Goal: Transaction & Acquisition: Book appointment/travel/reservation

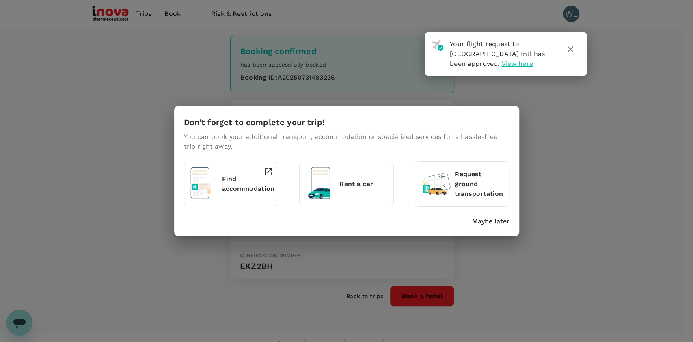
click at [498, 221] on p "Maybe later" at bounding box center [490, 221] width 37 height 10
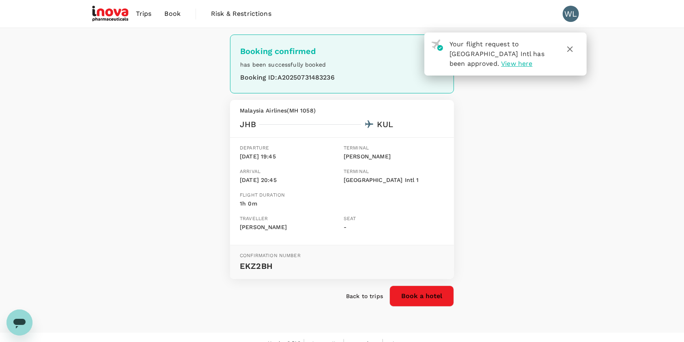
click at [144, 14] on span "Trips" at bounding box center [144, 14] width 16 height 10
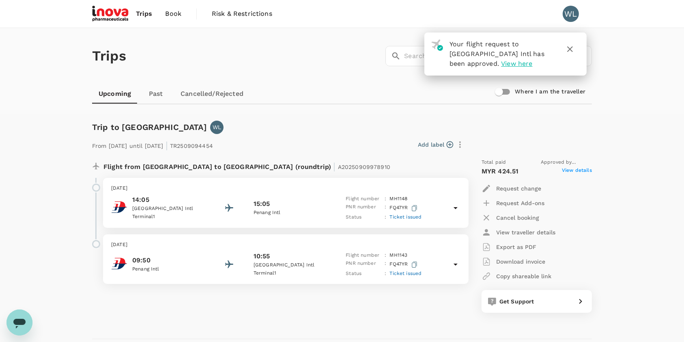
click at [115, 15] on img at bounding box center [110, 14] width 37 height 18
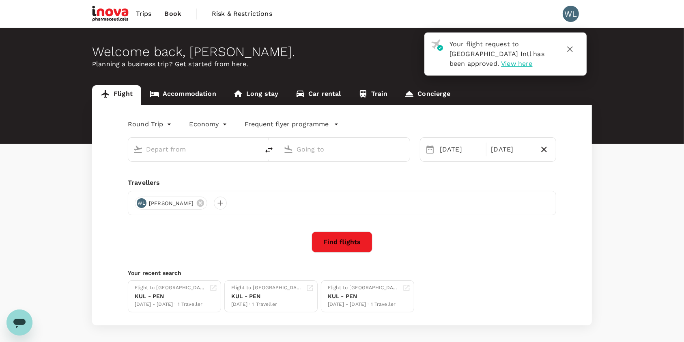
type input "Kuala Lumpur Intl ([GEOGRAPHIC_DATA])"
type input "Sultan [PERSON_NAME] (KBR)"
type input "Kuala Lumpur Intl ([GEOGRAPHIC_DATA])"
type input "Sultan [PERSON_NAME] (KBR)"
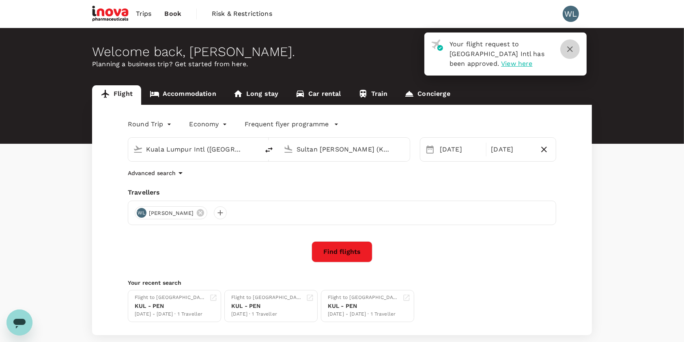
click at [572, 51] on icon "button" at bounding box center [571, 49] width 6 height 6
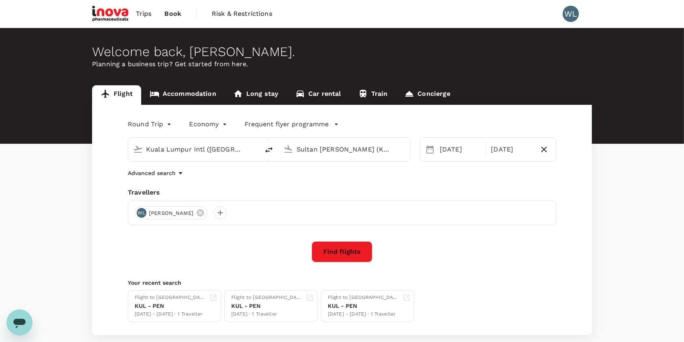
click at [361, 257] on button "Find flights" at bounding box center [342, 251] width 61 height 21
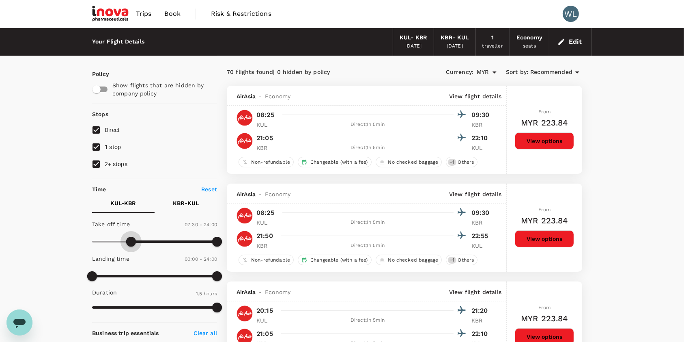
type input "510"
drag, startPoint x: 93, startPoint y: 240, endPoint x: 137, endPoint y: 242, distance: 43.9
click at [137, 242] on span at bounding box center [137, 242] width 10 height 10
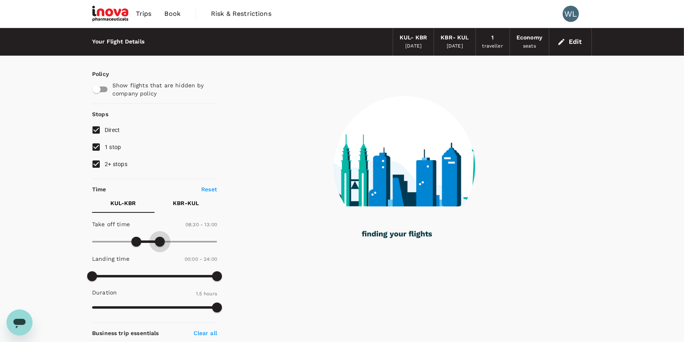
type input "750"
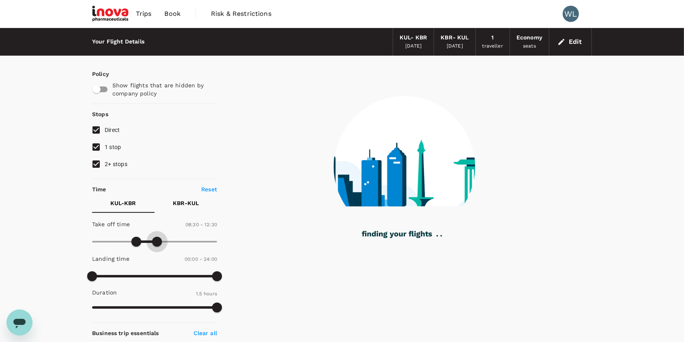
drag, startPoint x: 219, startPoint y: 243, endPoint x: 157, endPoint y: 240, distance: 61.8
click at [157, 240] on span at bounding box center [157, 242] width 10 height 10
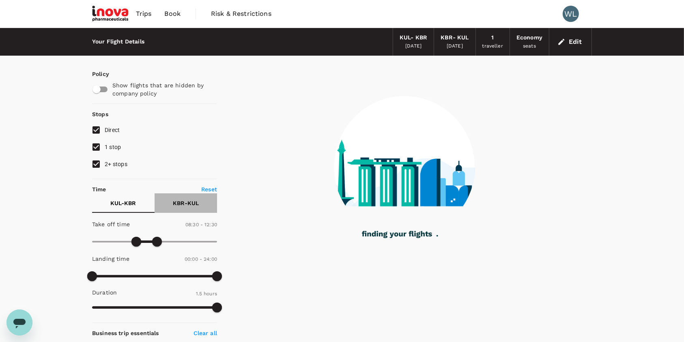
click at [191, 203] on p "KBR - KUL" at bounding box center [186, 203] width 26 height 8
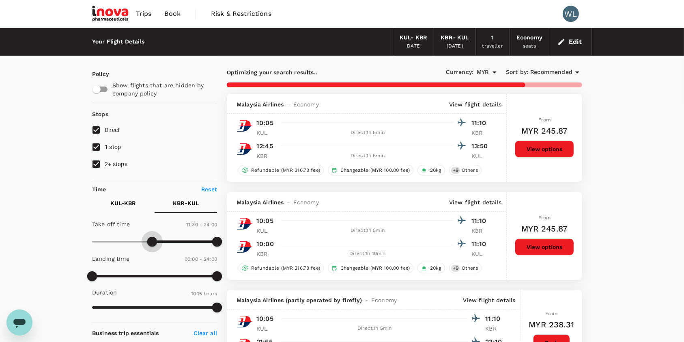
type input "780"
drag, startPoint x: 91, startPoint y: 239, endPoint x: 161, endPoint y: 242, distance: 69.5
click at [161, 242] on span at bounding box center [160, 242] width 10 height 10
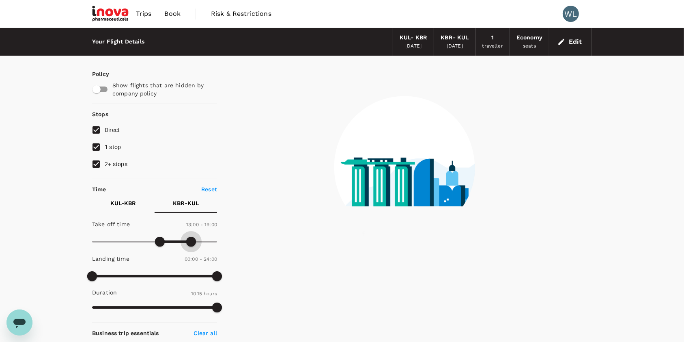
type input "1080"
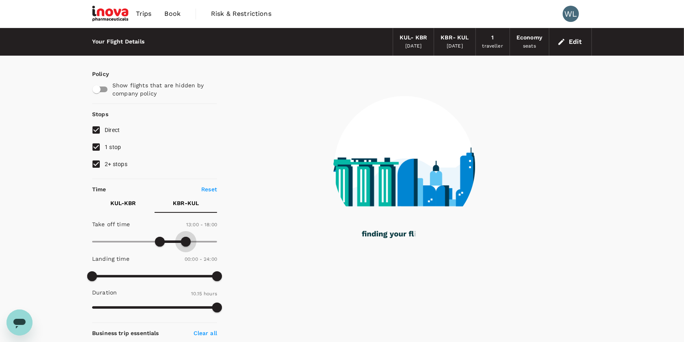
drag, startPoint x: 215, startPoint y: 238, endPoint x: 187, endPoint y: 239, distance: 27.6
click at [186, 240] on span at bounding box center [186, 242] width 10 height 10
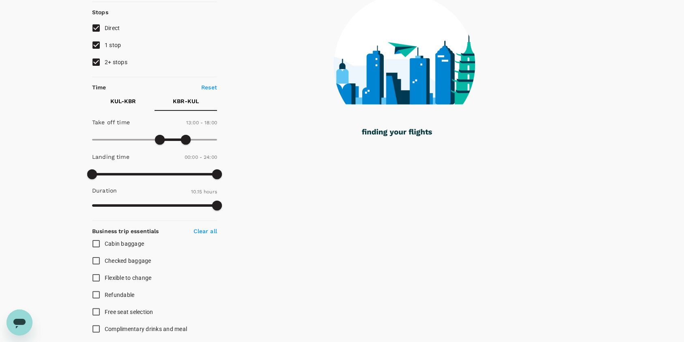
scroll to position [54, 0]
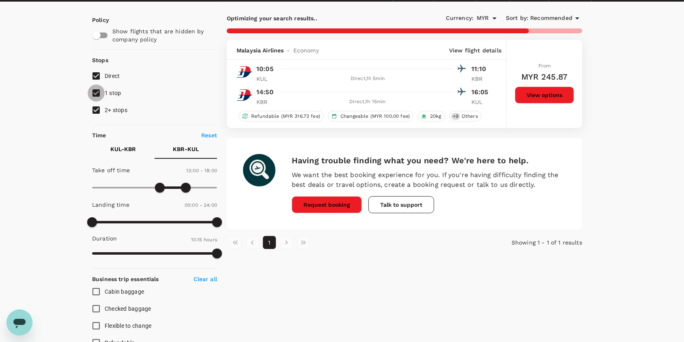
click at [95, 96] on input "1 stop" at bounding box center [96, 92] width 17 height 17
checkbox input "false"
click at [99, 112] on input "2+ stops" at bounding box center [96, 109] width 17 height 17
checkbox input "false"
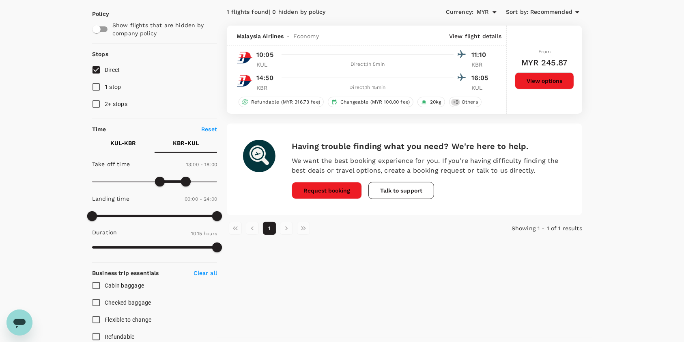
scroll to position [0, 0]
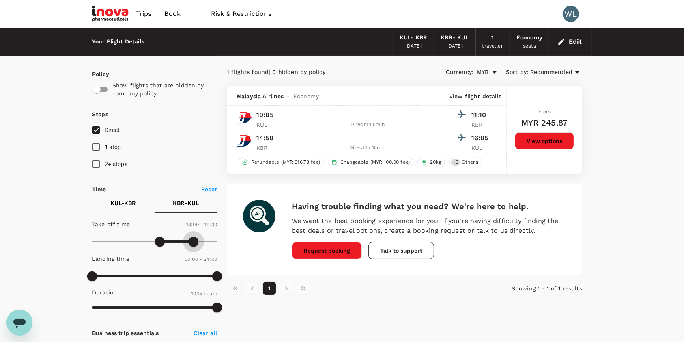
type input "1200"
drag, startPoint x: 191, startPoint y: 239, endPoint x: 195, endPoint y: 241, distance: 4.5
click at [195, 241] on span at bounding box center [197, 242] width 10 height 10
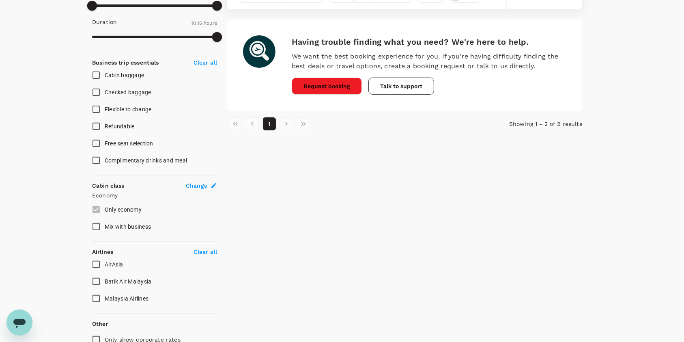
scroll to position [326, 0]
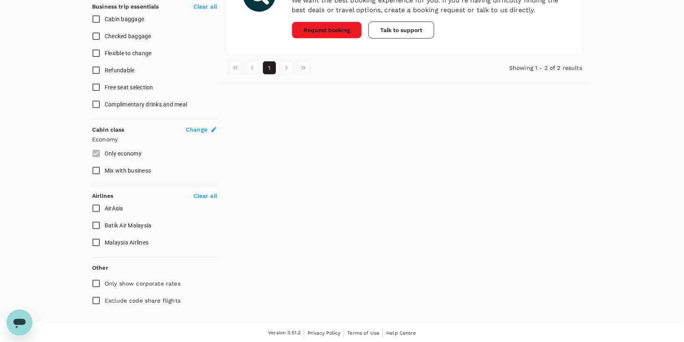
click at [97, 207] on input "AirAsia" at bounding box center [96, 208] width 17 height 17
checkbox input "true"
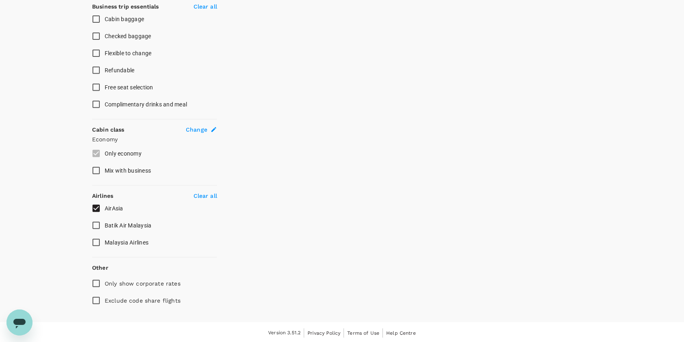
scroll to position [56, 0]
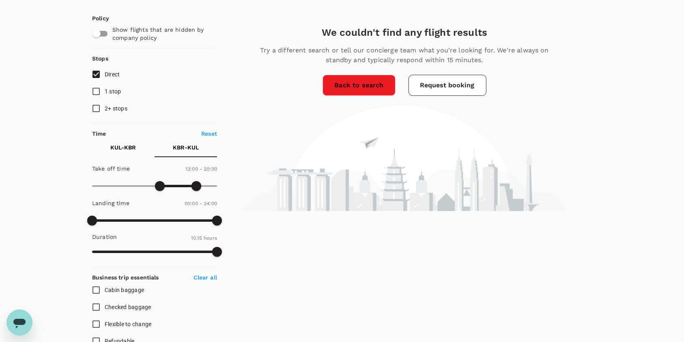
click at [132, 147] on p "KUL - KBR" at bounding box center [124, 147] width 26 height 8
drag, startPoint x: 159, startPoint y: 187, endPoint x: 185, endPoint y: 198, distance: 28.4
click at [185, 198] on div "Take off time 08:30 - 18:00 Landing time 00:00 - 24:00 Duration 1.5 hours" at bounding box center [153, 210] width 128 height 100
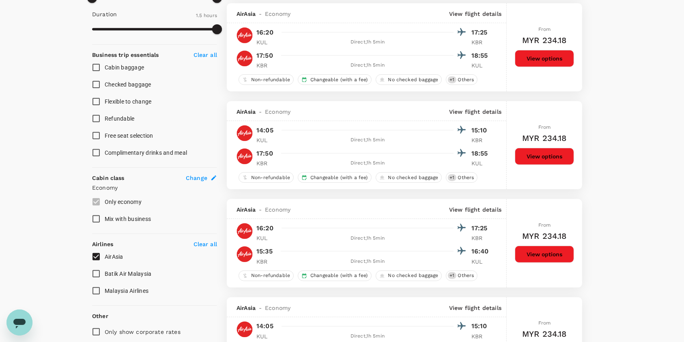
scroll to position [164, 0]
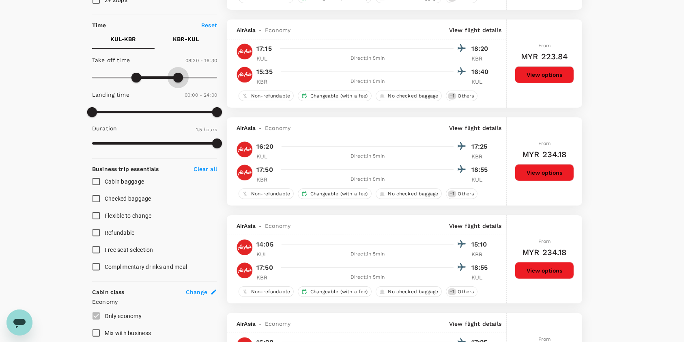
type input "930"
drag, startPoint x: 183, startPoint y: 76, endPoint x: 172, endPoint y: 74, distance: 11.5
click at [172, 74] on span at bounding box center [173, 78] width 10 height 10
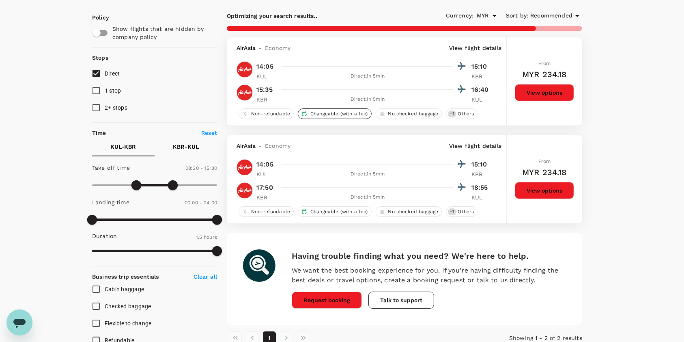
scroll to position [56, 0]
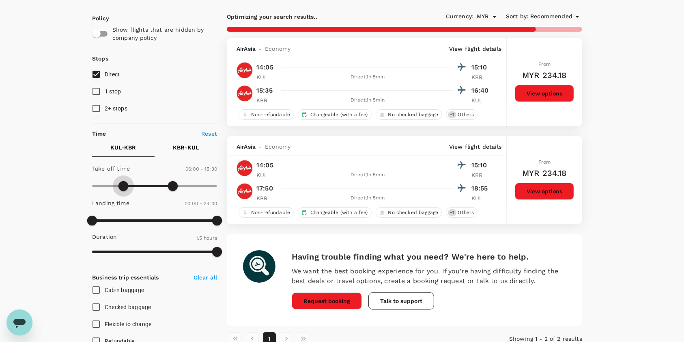
type input "300"
drag, startPoint x: 137, startPoint y: 181, endPoint x: 118, endPoint y: 177, distance: 19.0
click at [118, 181] on span at bounding box center [118, 186] width 10 height 10
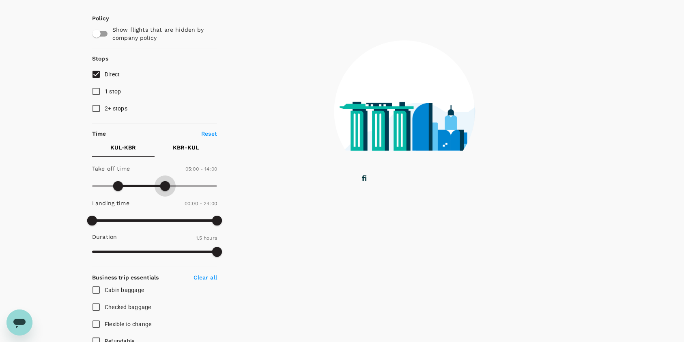
type input "810"
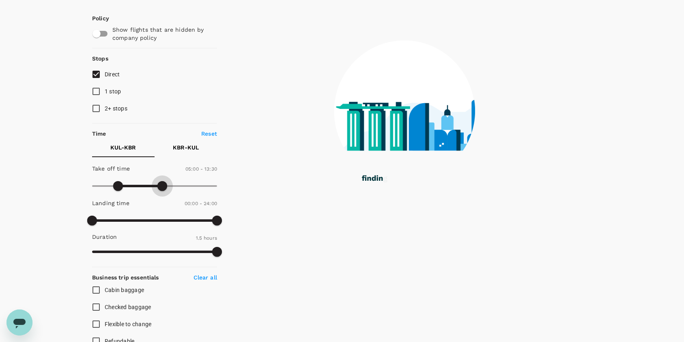
drag, startPoint x: 175, startPoint y: 183, endPoint x: 162, endPoint y: 182, distance: 13.5
click at [162, 182] on span at bounding box center [163, 186] width 10 height 10
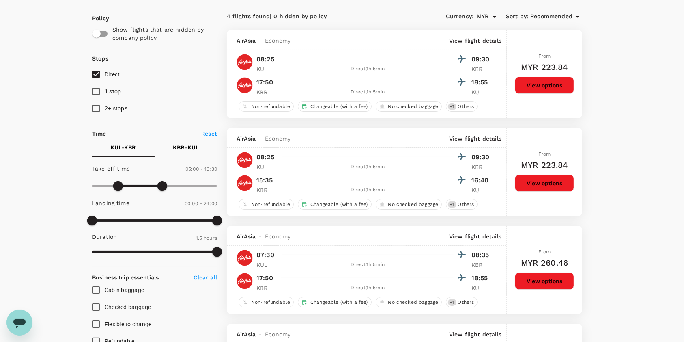
type input "420"
drag, startPoint x: 123, startPoint y: 182, endPoint x: 129, endPoint y: 185, distance: 6.6
click at [129, 185] on span at bounding box center [129, 186] width 10 height 10
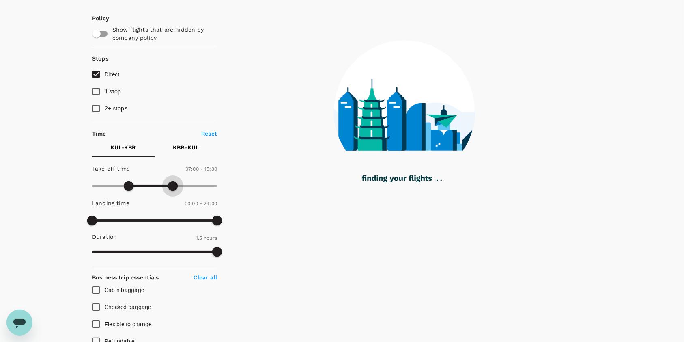
type input "900"
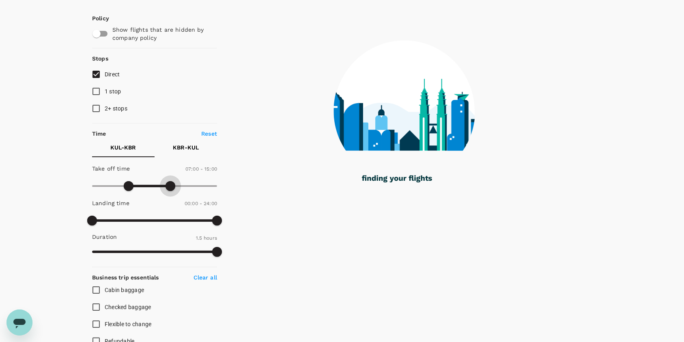
drag, startPoint x: 162, startPoint y: 188, endPoint x: 170, endPoint y: 189, distance: 7.3
click at [170, 189] on span at bounding box center [171, 186] width 10 height 10
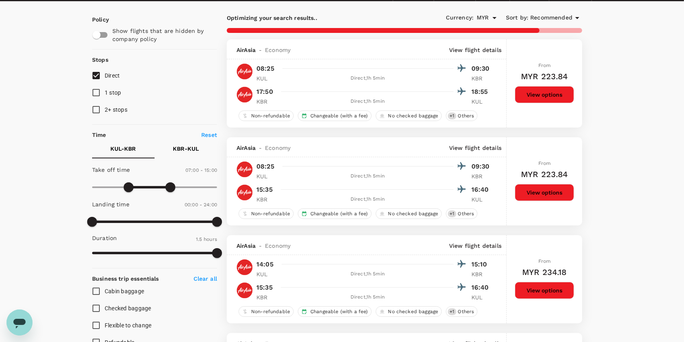
scroll to position [2, 0]
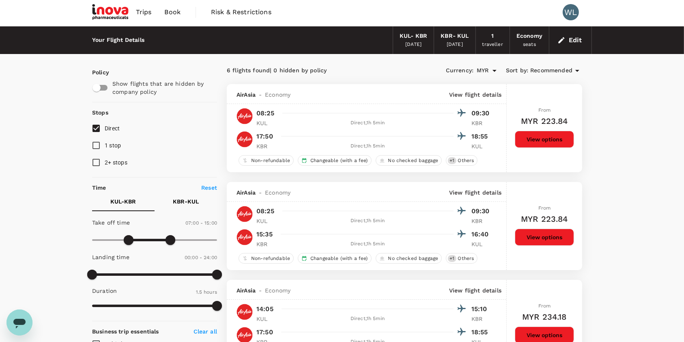
click at [410, 39] on div "KUL - KBR" at bounding box center [414, 36] width 28 height 9
click at [573, 39] on button "Edit" at bounding box center [570, 40] width 29 height 13
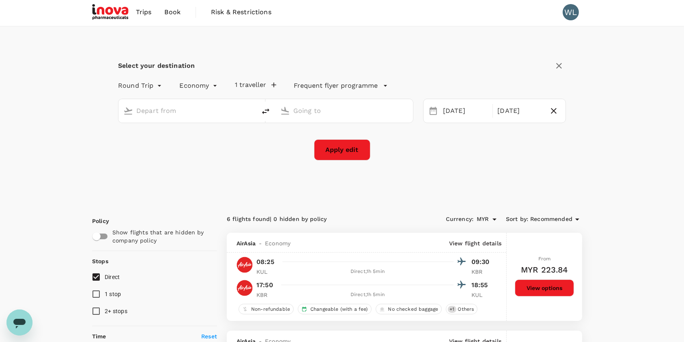
type input "Kuala Lumpur Intl ([GEOGRAPHIC_DATA])"
type input "Sultan [PERSON_NAME] (KBR)"
click at [509, 166] on div "Select your destination Round Trip roundtrip Economy economy 1 traveller Freque…" at bounding box center [342, 114] width 500 height 176
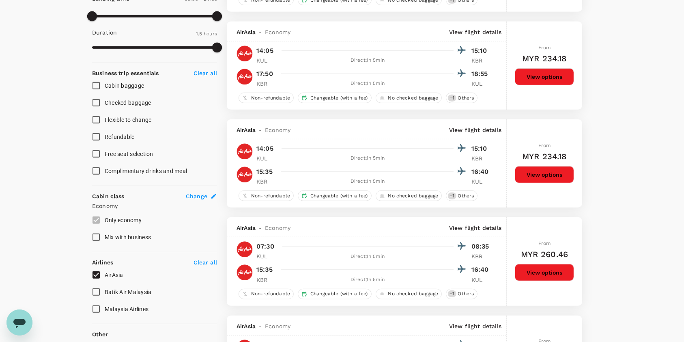
scroll to position [489, 0]
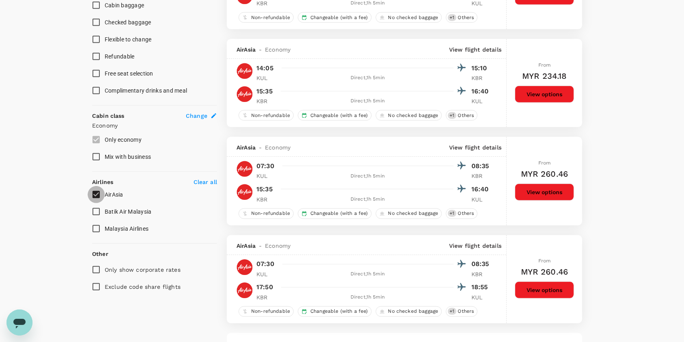
click at [97, 194] on input "AirAsia" at bounding box center [96, 194] width 17 height 17
checkbox input "false"
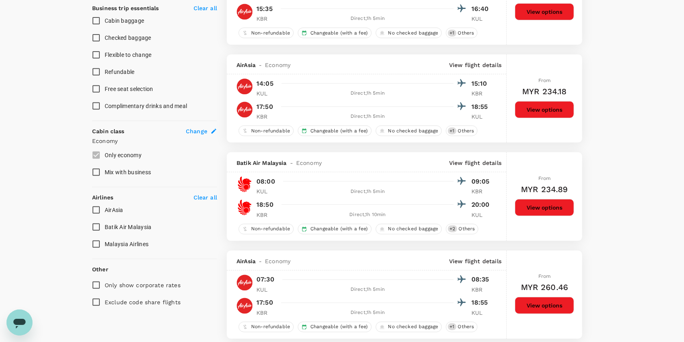
scroll to position [0, 0]
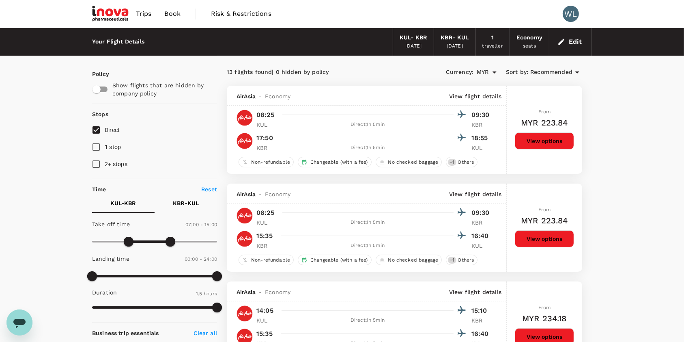
click at [581, 49] on div "Edit" at bounding box center [571, 42] width 43 height 28
click at [574, 41] on button "Edit" at bounding box center [570, 41] width 29 height 13
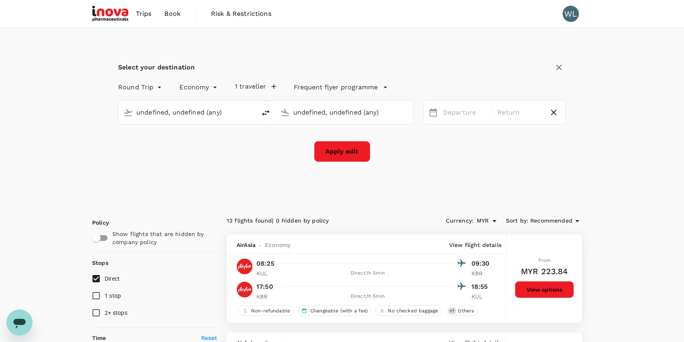
type input "Kuala Lumpur Intl ([GEOGRAPHIC_DATA])"
type input "Sultan [PERSON_NAME] (KBR)"
type input "Kuala Lumpur Intl ([GEOGRAPHIC_DATA])"
type input "Sultan [PERSON_NAME] (KBR)"
click at [520, 117] on div "[DATE]" at bounding box center [520, 113] width 51 height 16
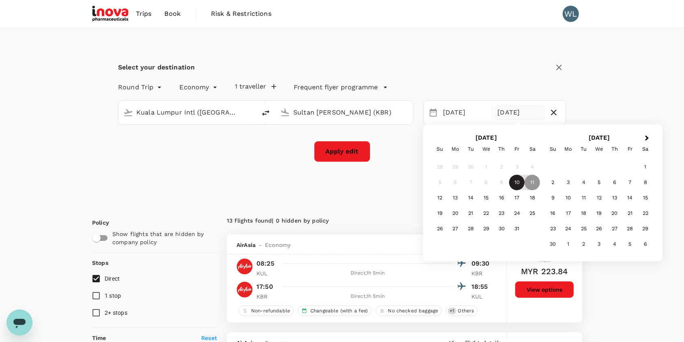
click at [522, 178] on div "10" at bounding box center [516, 182] width 15 height 15
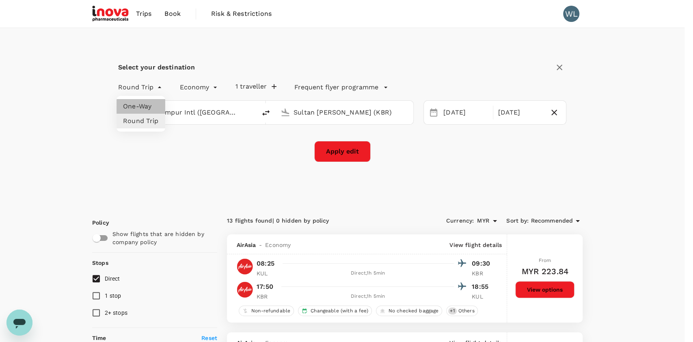
click at [153, 105] on li "One-Way" at bounding box center [141, 106] width 49 height 15
type input "oneway"
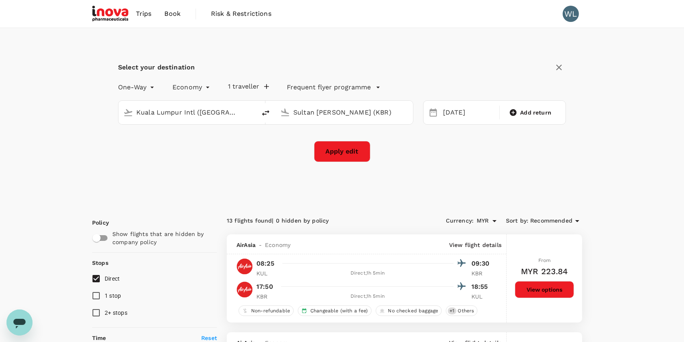
click at [354, 156] on button "Apply edit" at bounding box center [342, 151] width 56 height 21
checkbox input "false"
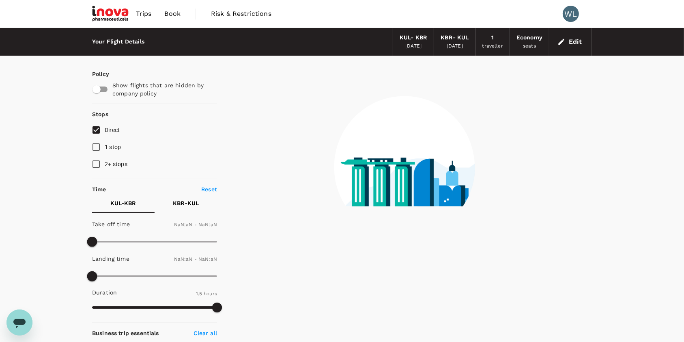
type input "1440"
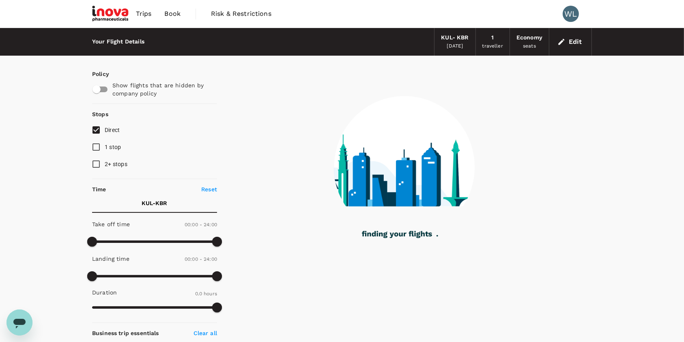
checkbox input "true"
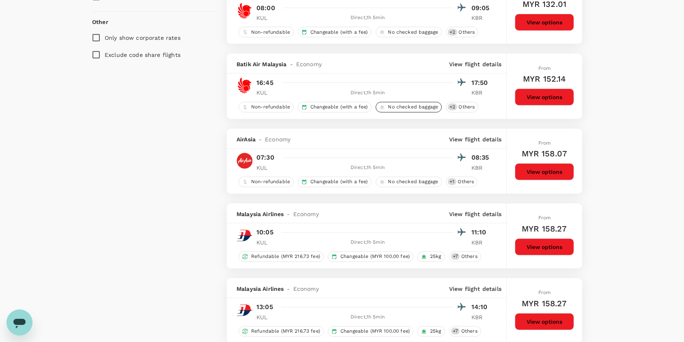
scroll to position [650, 0]
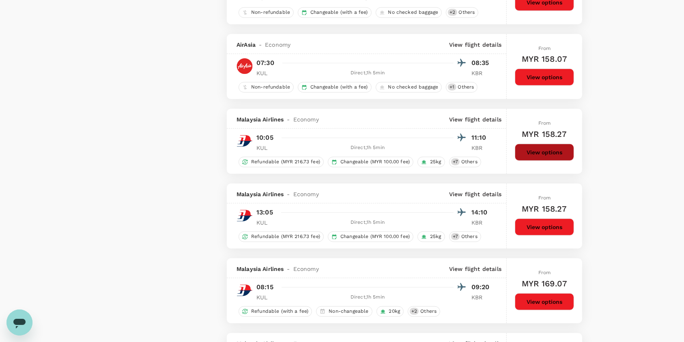
click at [527, 155] on button "View options" at bounding box center [544, 152] width 59 height 17
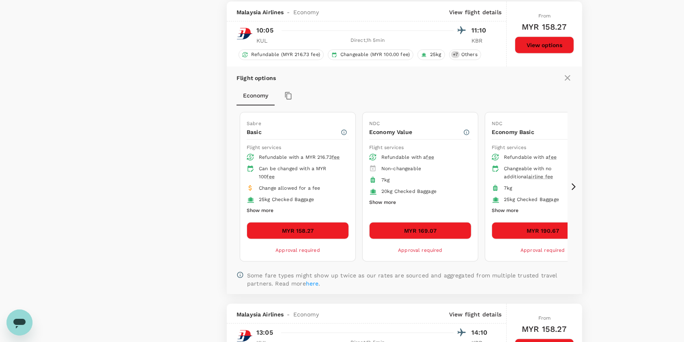
scroll to position [760, 0]
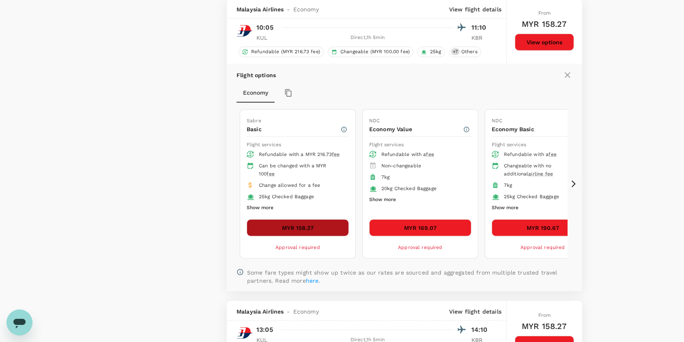
click at [320, 225] on button "MYR 158.27" at bounding box center [298, 227] width 102 height 17
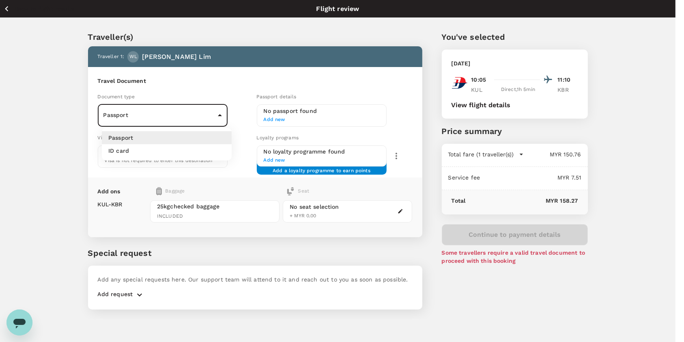
click at [172, 113] on body "Back to flight results Flight review Traveller(s) Traveller 1 : WL Woan Mei Lim…" at bounding box center [342, 182] width 684 height 364
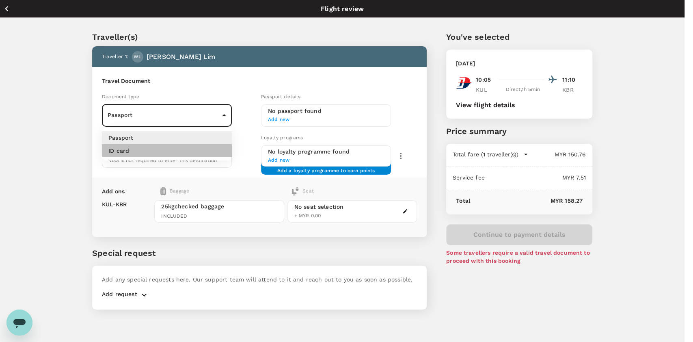
click at [149, 147] on li "ID card" at bounding box center [167, 150] width 130 height 13
type input "Id card"
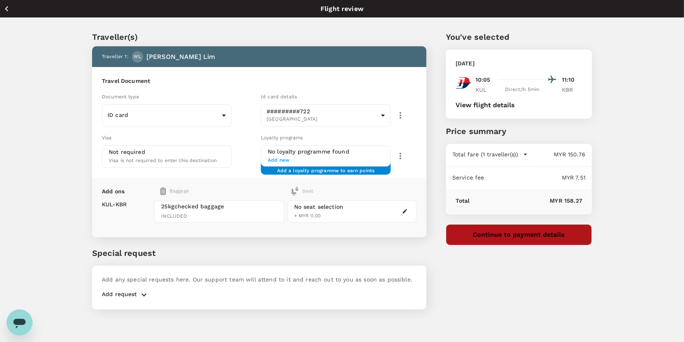
click at [503, 235] on button "Continue to payment details" at bounding box center [519, 234] width 146 height 21
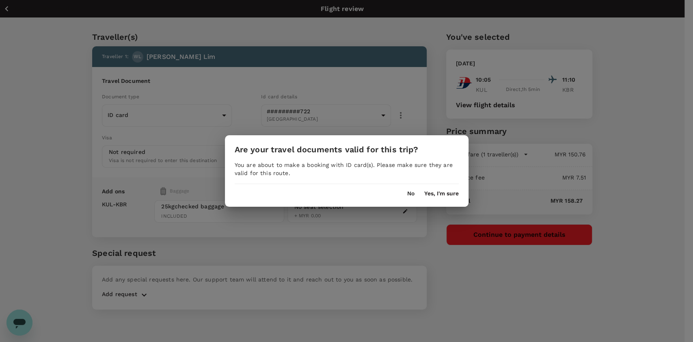
click at [449, 193] on button "Yes, I'm sure" at bounding box center [441, 193] width 35 height 6
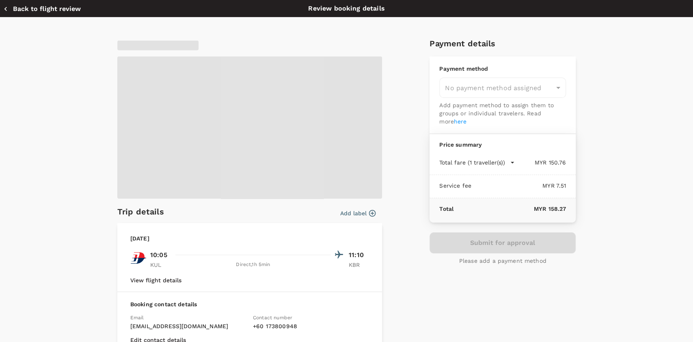
type input "9f84f5b0-80ee-4cf9-9452-59a7fa8b456c"
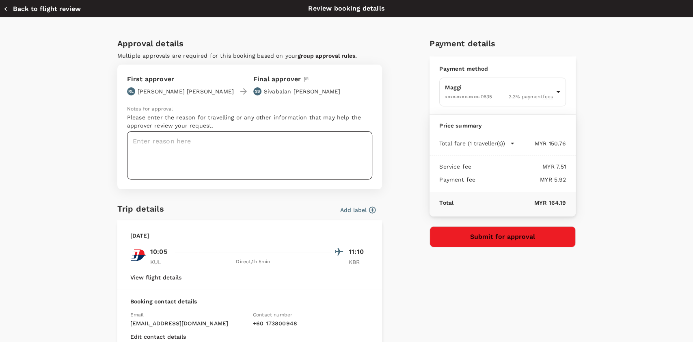
click at [175, 142] on textarea at bounding box center [249, 155] width 245 height 48
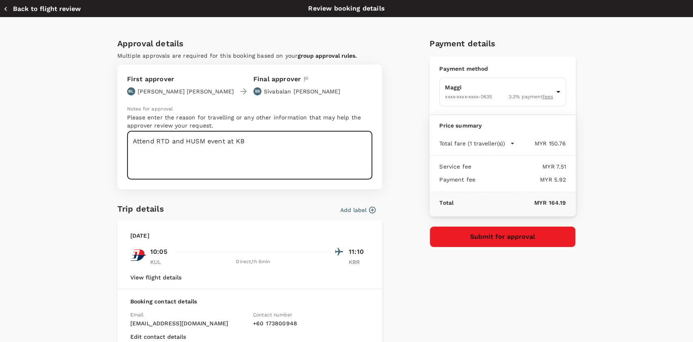
type textarea "Attend RTD and HUSM event at KB"
click at [519, 237] on button "Submit for approval" at bounding box center [503, 236] width 146 height 21
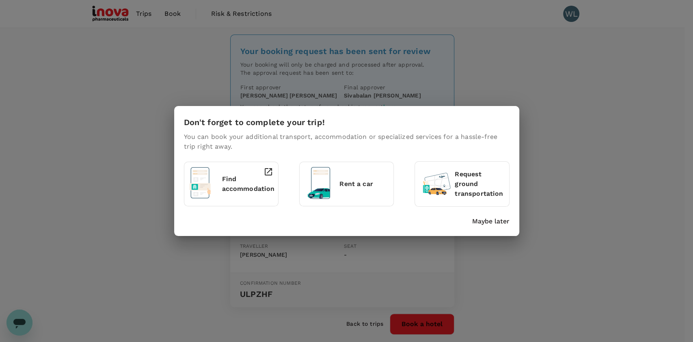
drag, startPoint x: 503, startPoint y: 222, endPoint x: 451, endPoint y: 187, distance: 62.8
click at [503, 222] on p "Maybe later" at bounding box center [490, 221] width 37 height 10
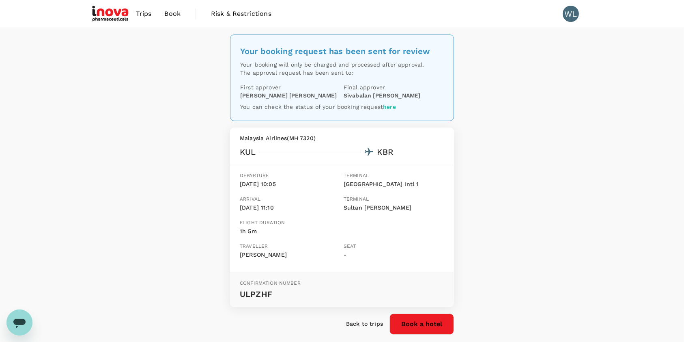
click at [106, 13] on img at bounding box center [110, 14] width 37 height 18
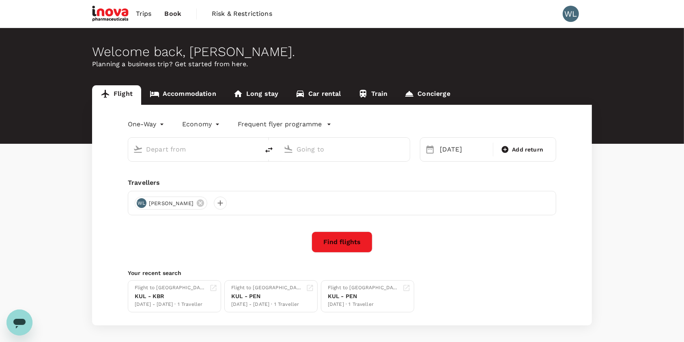
type input "Kuala Lumpur Intl ([GEOGRAPHIC_DATA])"
type input "Sultan [PERSON_NAME] (KBR)"
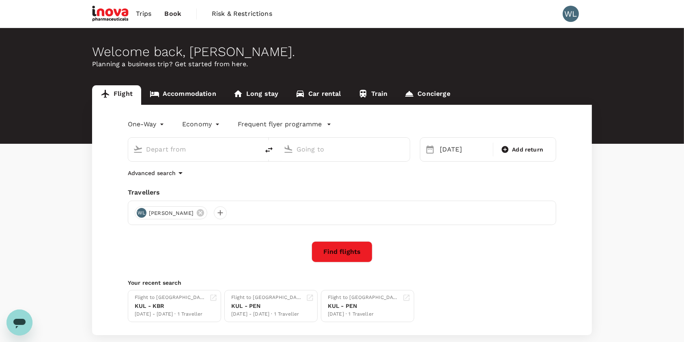
type input "Kuala Lumpur Intl ([GEOGRAPHIC_DATA])"
type input "Sultan [PERSON_NAME] (KBR)"
drag, startPoint x: 243, startPoint y: 155, endPoint x: 121, endPoint y: 136, distance: 123.3
click at [121, 136] on div "Kuala Lumpur Intl (KUL) Sultan [PERSON_NAME] (KBR)" at bounding box center [264, 144] width 292 height 34
click at [268, 151] on icon "delete" at bounding box center [269, 150] width 10 height 10
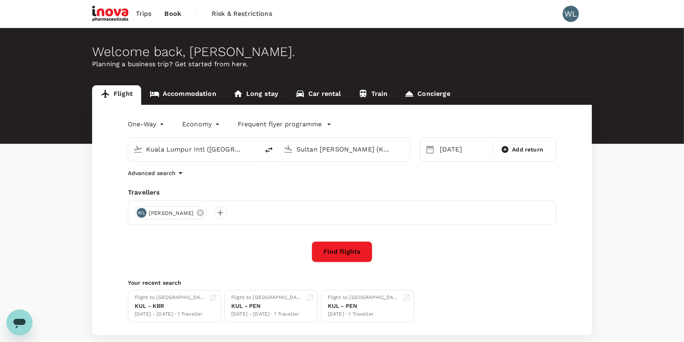
type input "Sultan [PERSON_NAME] (KBR)"
type input "Kuala Lumpur Intl ([GEOGRAPHIC_DATA])"
click at [450, 152] on div "[DATE]" at bounding box center [464, 149] width 55 height 16
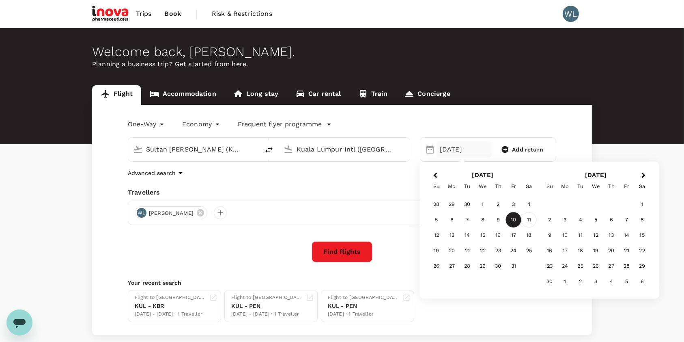
click at [529, 221] on div "11" at bounding box center [529, 219] width 15 height 15
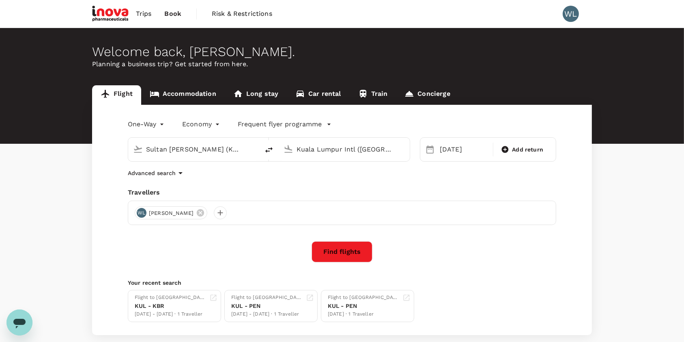
click at [136, 121] on body "Trips Book Risk & Restrictions WL Welcome back , [PERSON_NAME] . Planning a bus…" at bounding box center [342, 193] width 684 height 386
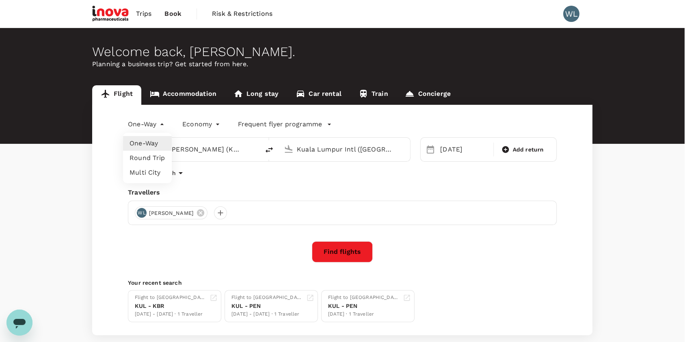
click at [148, 142] on li "One-Way" at bounding box center [147, 143] width 49 height 15
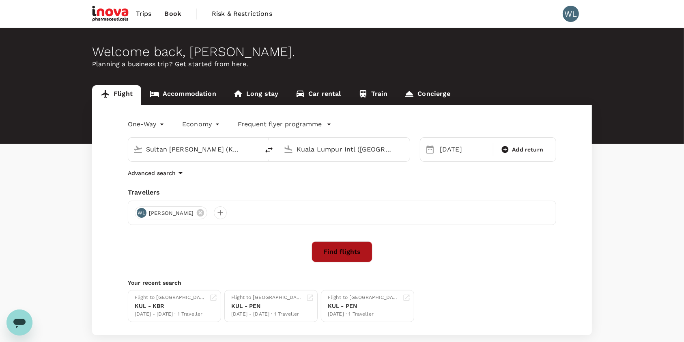
drag, startPoint x: 357, startPoint y: 255, endPoint x: 353, endPoint y: 258, distance: 5.2
click at [356, 255] on button "Find flights" at bounding box center [342, 251] width 61 height 21
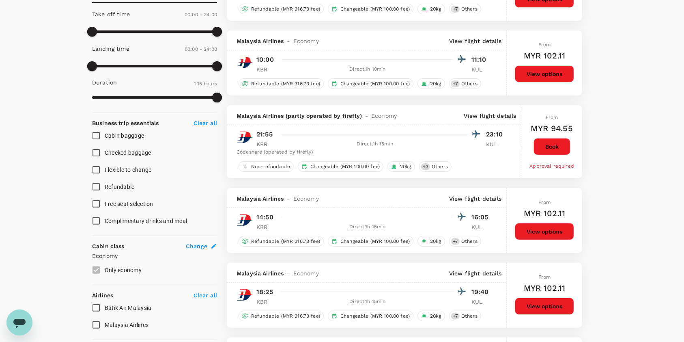
scroll to position [216, 0]
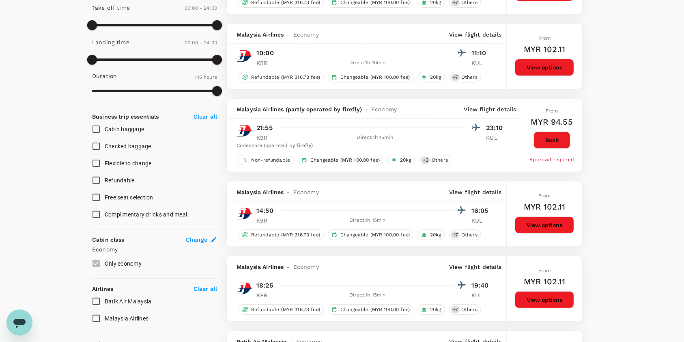
type input "615"
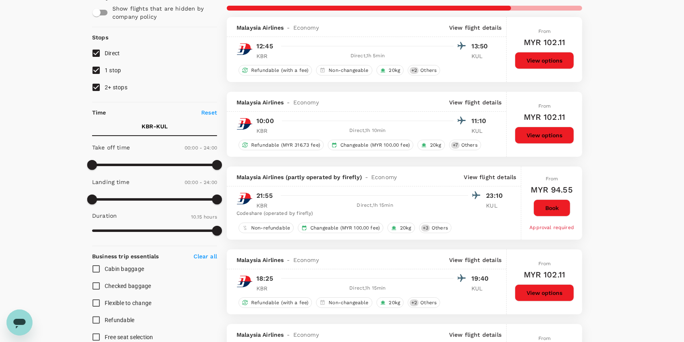
scroll to position [76, 0]
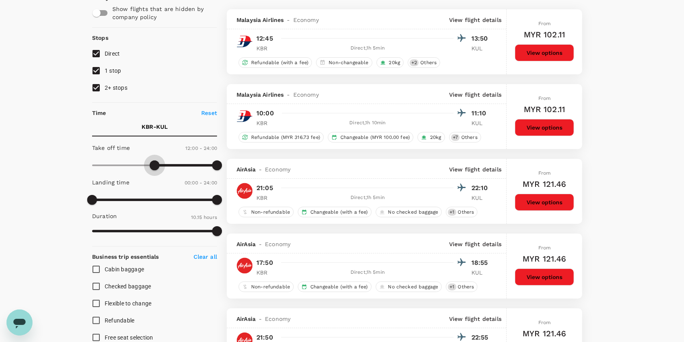
type input "720"
drag, startPoint x: 96, startPoint y: 165, endPoint x: 155, endPoint y: 179, distance: 61.3
click at [155, 179] on div "Take off time 12:00 - 24:00 Landing time 00:00 - 24:00 Duration 10.15 hours" at bounding box center [153, 190] width 128 height 100
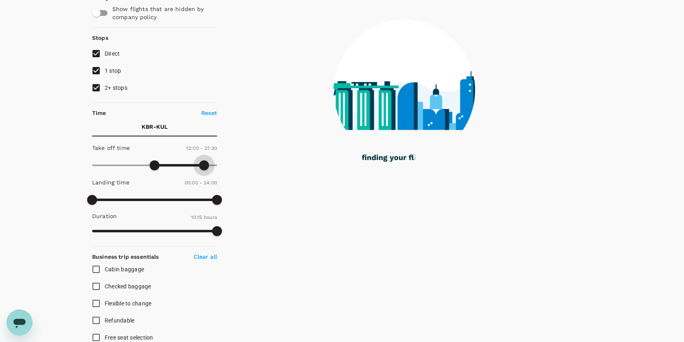
type input "1200"
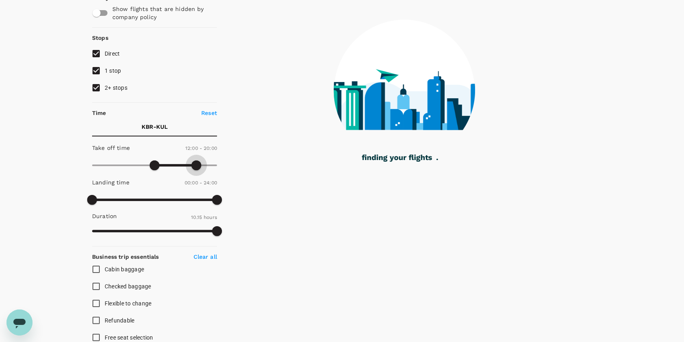
drag, startPoint x: 205, startPoint y: 161, endPoint x: 196, endPoint y: 160, distance: 8.2
click at [196, 160] on span at bounding box center [197, 165] width 10 height 10
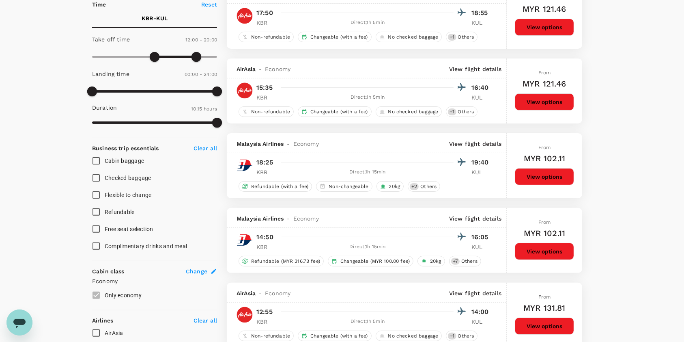
scroll to position [130, 0]
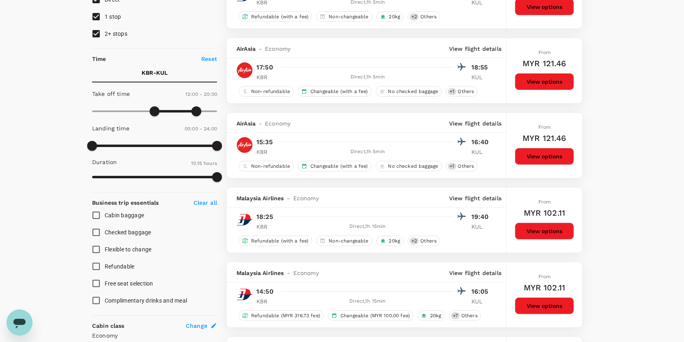
click at [548, 158] on button "View options" at bounding box center [544, 156] width 59 height 17
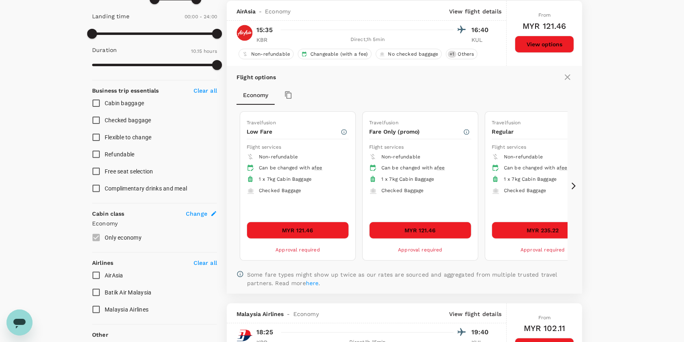
scroll to position [244, 0]
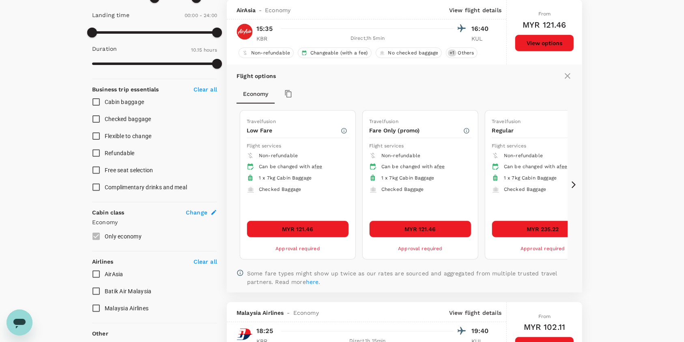
click at [331, 229] on div "MYR 121.46 Approval required" at bounding box center [298, 236] width 102 height 32
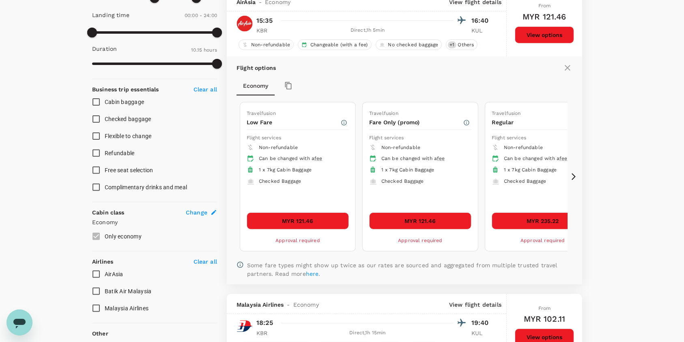
click at [295, 220] on button "MYR 121.46" at bounding box center [298, 220] width 102 height 17
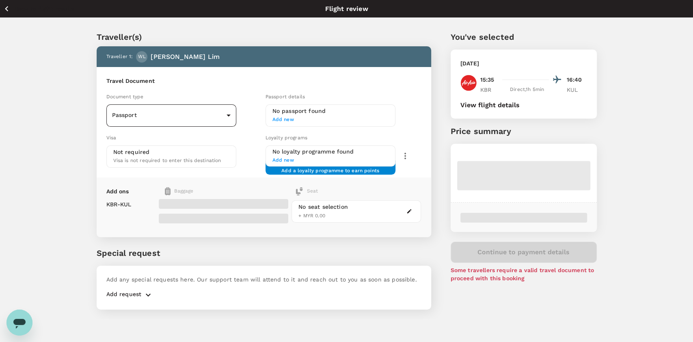
click at [171, 117] on body "Back to flight results Flight review Traveller(s) Traveller 1 : [PERSON_NAME] […" at bounding box center [346, 182] width 693 height 364
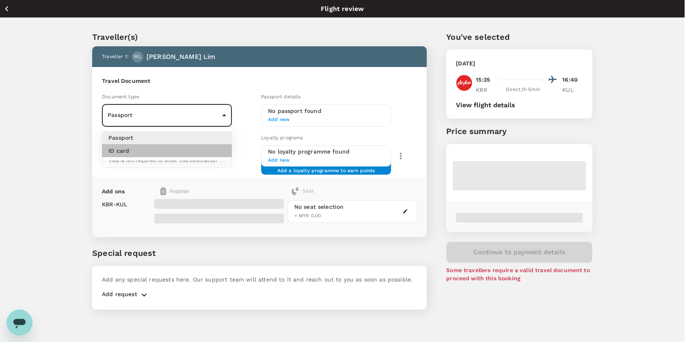
click at [150, 149] on li "ID card" at bounding box center [167, 150] width 130 height 13
type input "Id card"
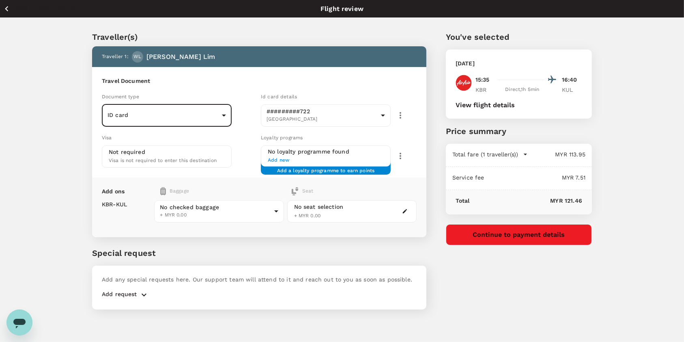
click at [539, 231] on button "Continue to payment details" at bounding box center [519, 234] width 146 height 21
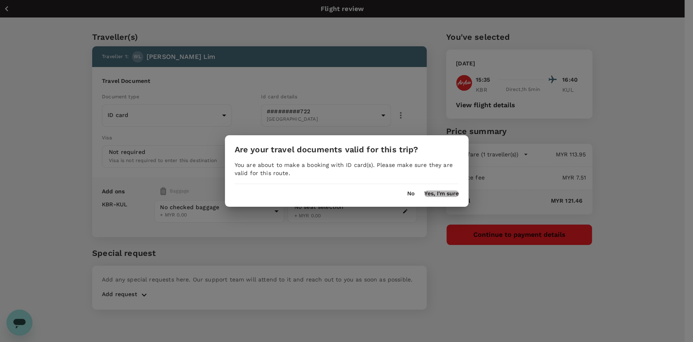
click at [448, 194] on button "Yes, I'm sure" at bounding box center [441, 193] width 35 height 6
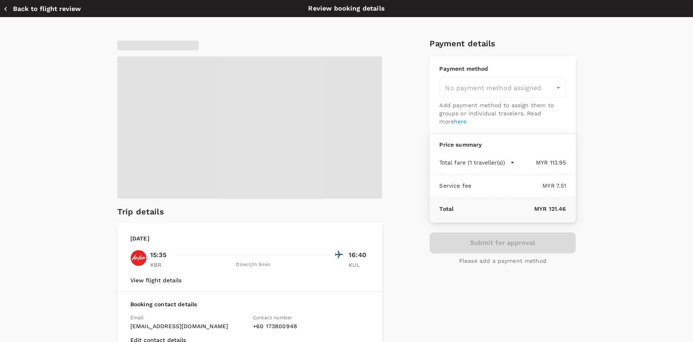
type input "9f84f5b0-80ee-4cf9-9452-59a7fa8b456c"
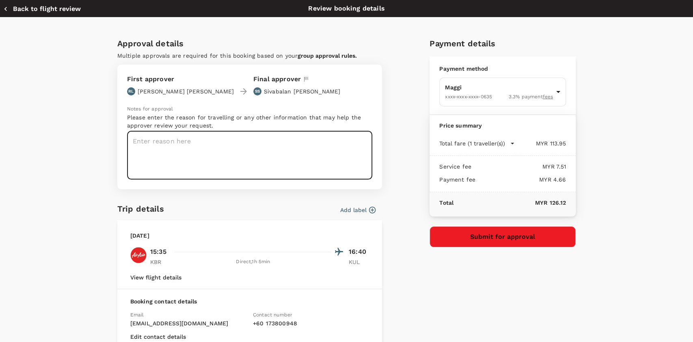
click at [214, 156] on textarea at bounding box center [249, 155] width 245 height 48
type textarea "t"
type textarea "Travel for RTD and HUSM event at KB"
click at [530, 235] on button "Submit for approval" at bounding box center [503, 236] width 146 height 21
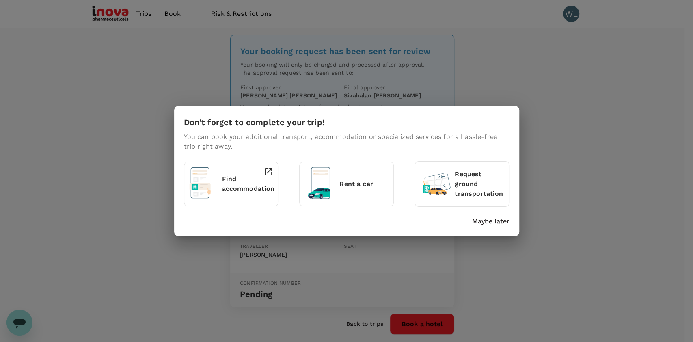
click at [367, 324] on div "Don't forget to complete your trip! You can book your additional transport, acc…" at bounding box center [346, 171] width 693 height 342
click at [493, 222] on p "Maybe later" at bounding box center [490, 221] width 37 height 10
